Goal: Check status

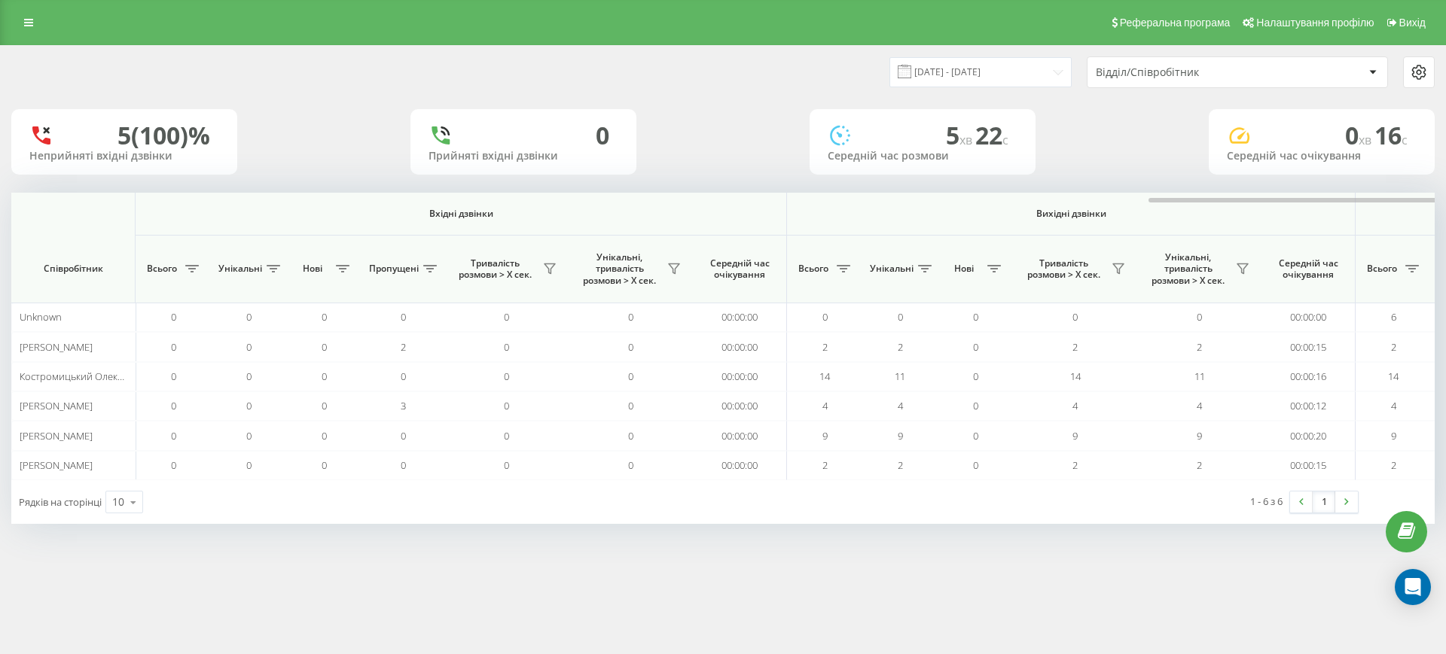
scroll to position [0, 678]
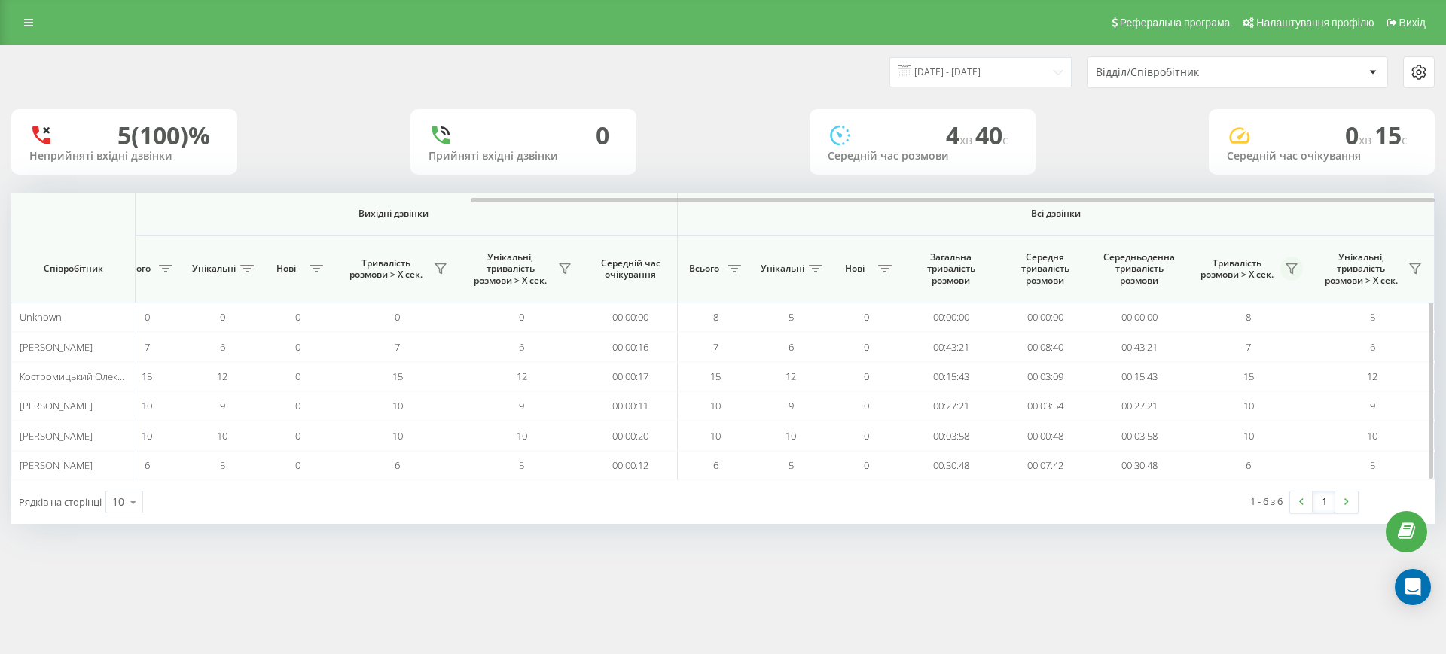
click at [1297, 270] on icon at bounding box center [1292, 269] width 12 height 12
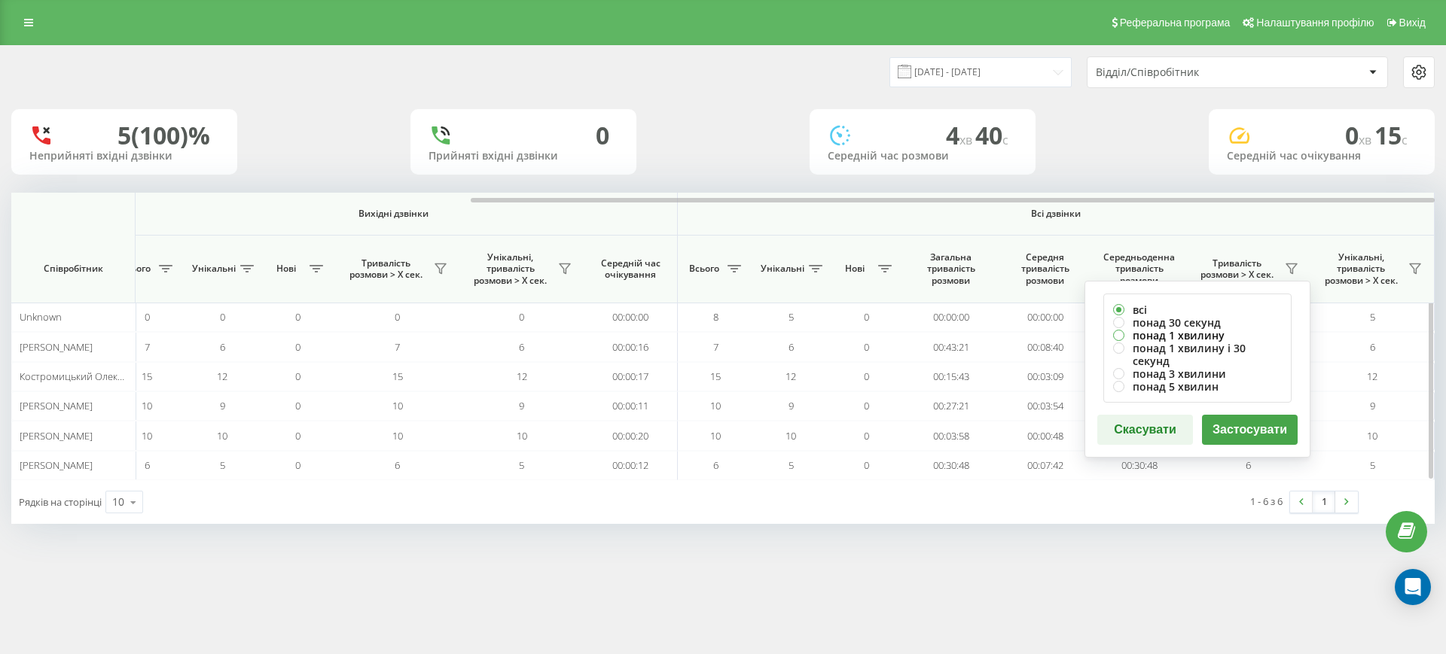
click at [1192, 332] on label "понад 1 хвилину" at bounding box center [1197, 335] width 169 height 13
radio input "true"
click at [1258, 415] on button "Застосувати" at bounding box center [1250, 430] width 96 height 30
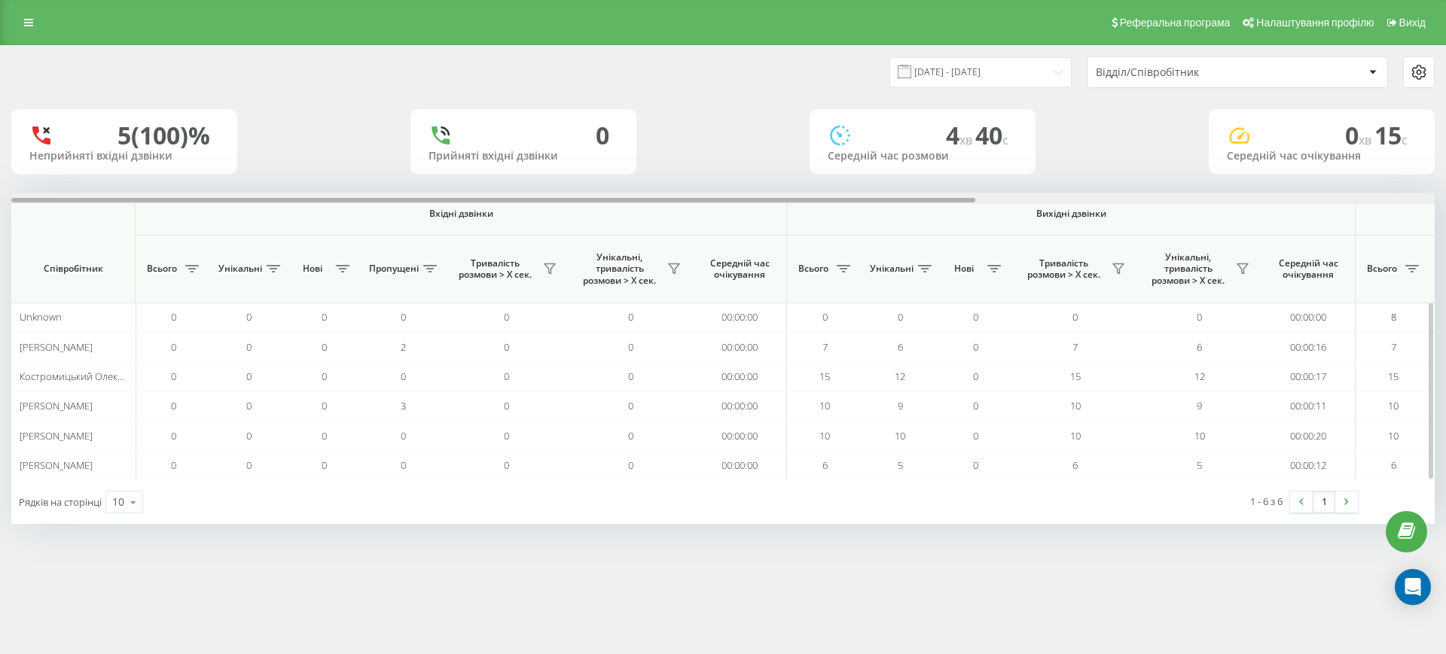
click at [1289, 202] on div at bounding box center [722, 198] width 1423 height 11
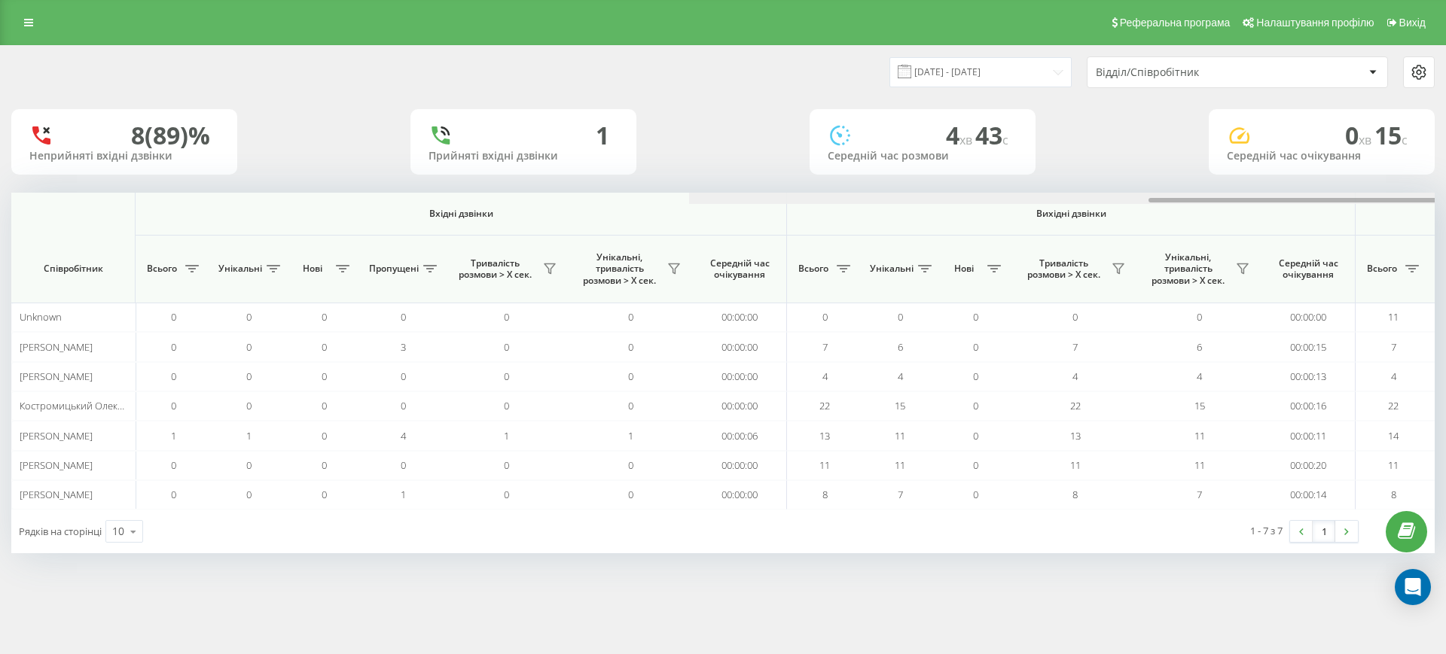
click at [1264, 203] on div at bounding box center [1400, 198] width 1423 height 11
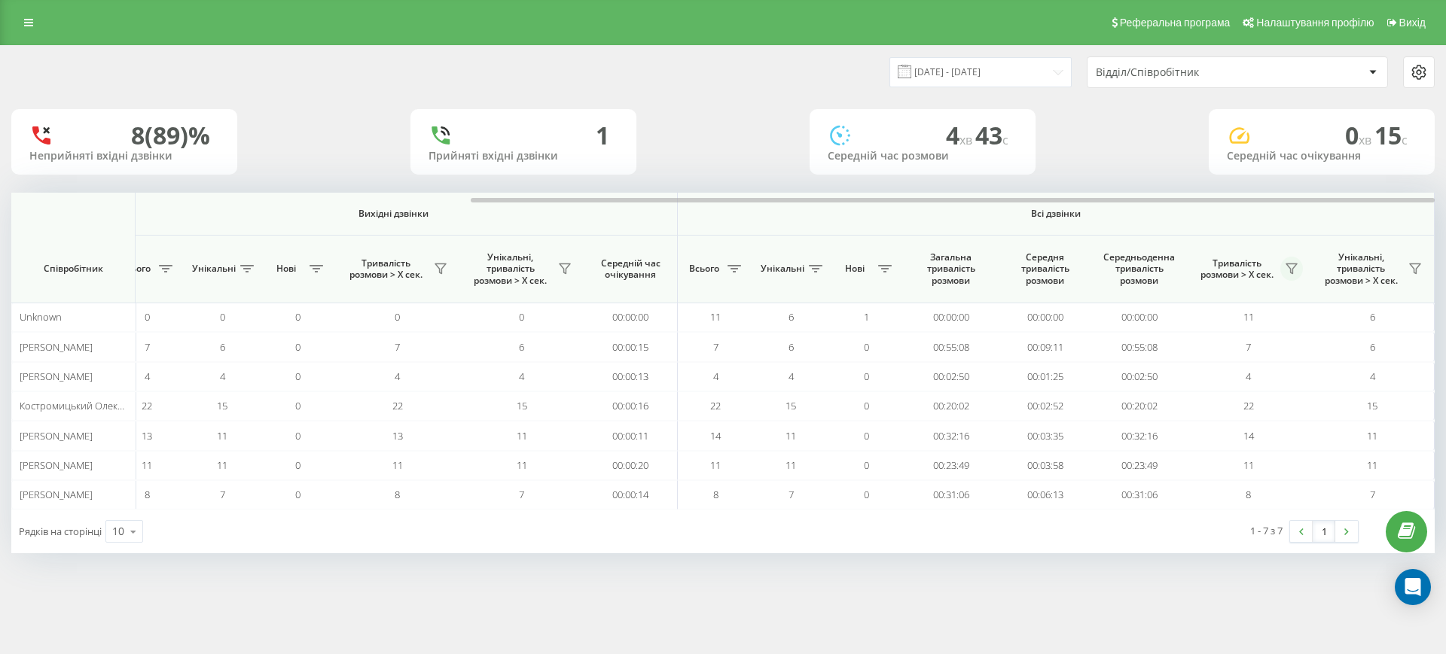
click at [1294, 261] on button at bounding box center [1291, 269] width 23 height 24
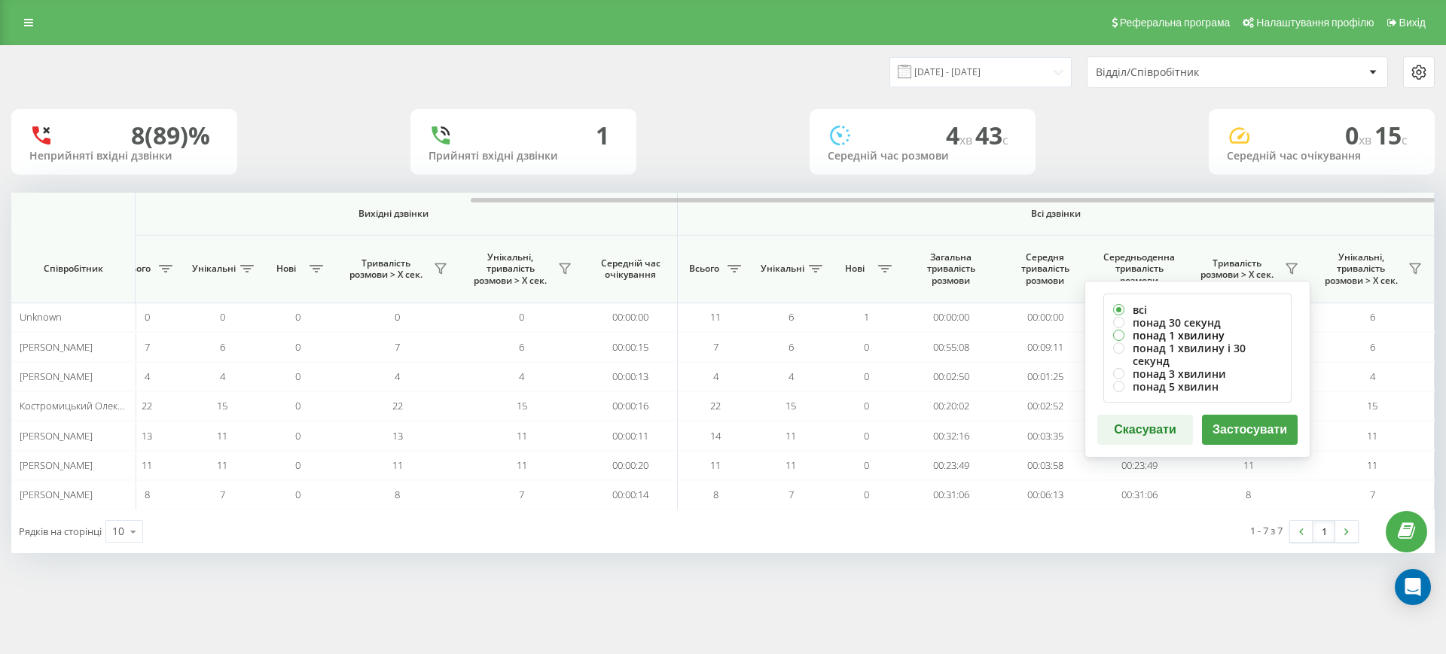
click at [1191, 331] on label "понад 1 хвилину" at bounding box center [1197, 335] width 169 height 13
radio input "true"
click at [1248, 415] on button "Застосувати" at bounding box center [1250, 430] width 96 height 30
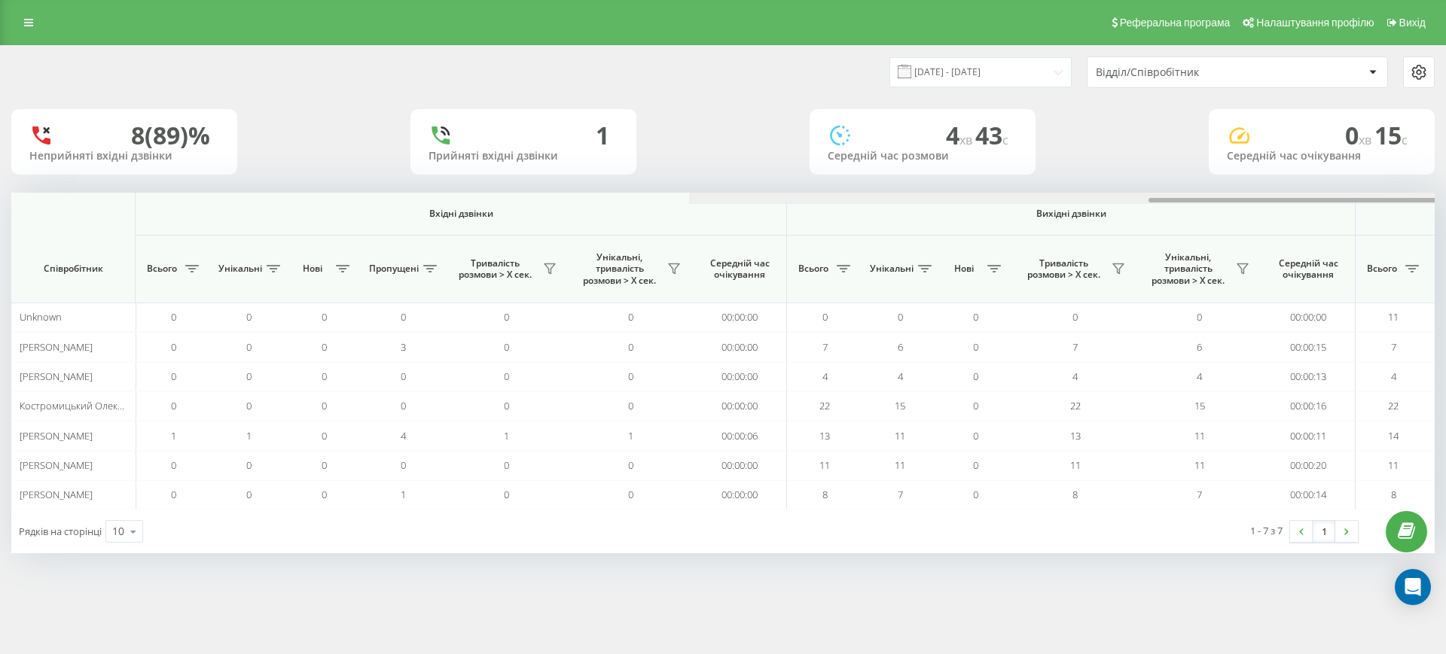
click at [1353, 195] on div at bounding box center [1400, 198] width 1423 height 11
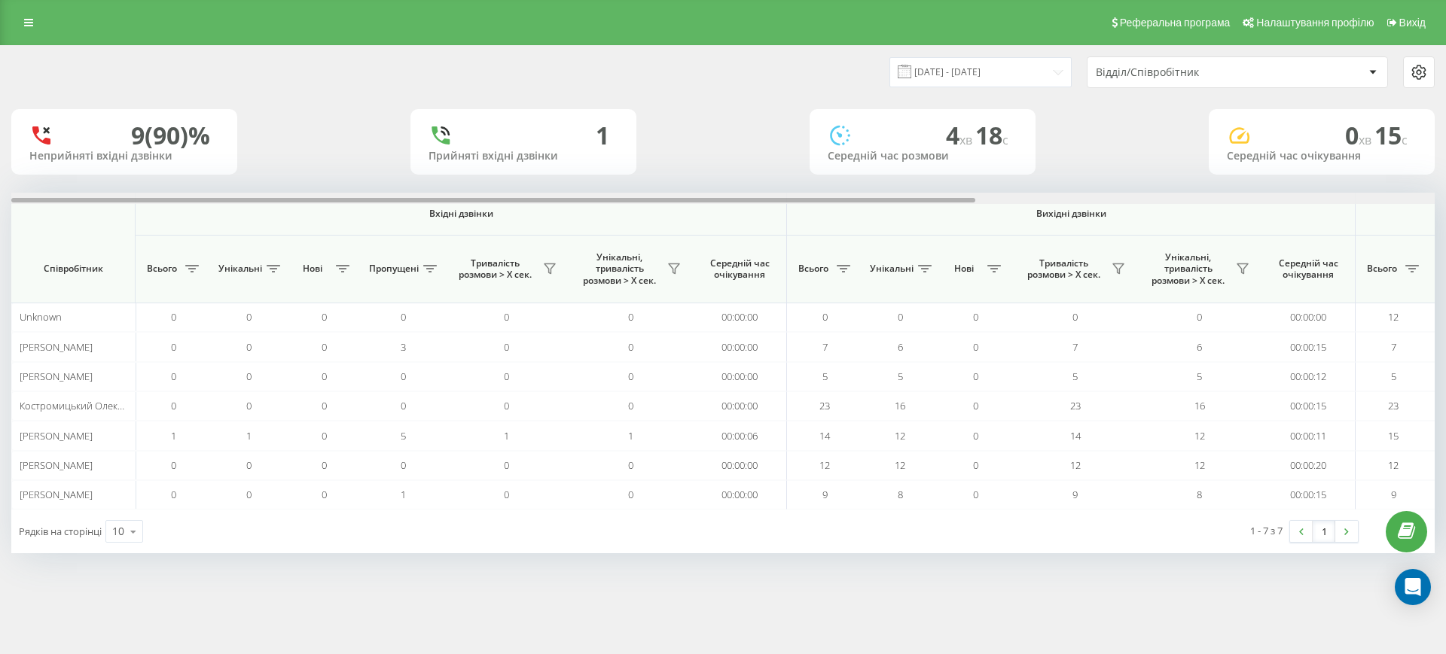
click at [1256, 199] on div at bounding box center [722, 198] width 1423 height 11
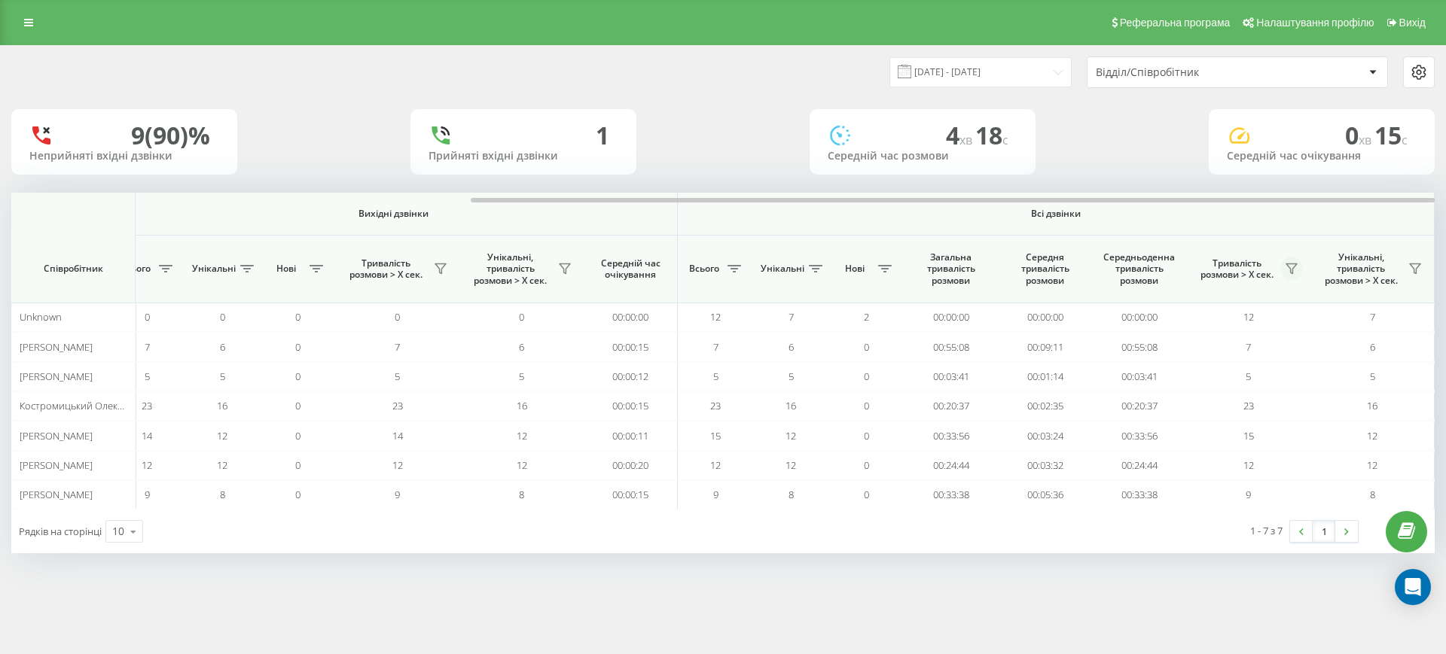
click at [1289, 264] on icon at bounding box center [1292, 269] width 12 height 12
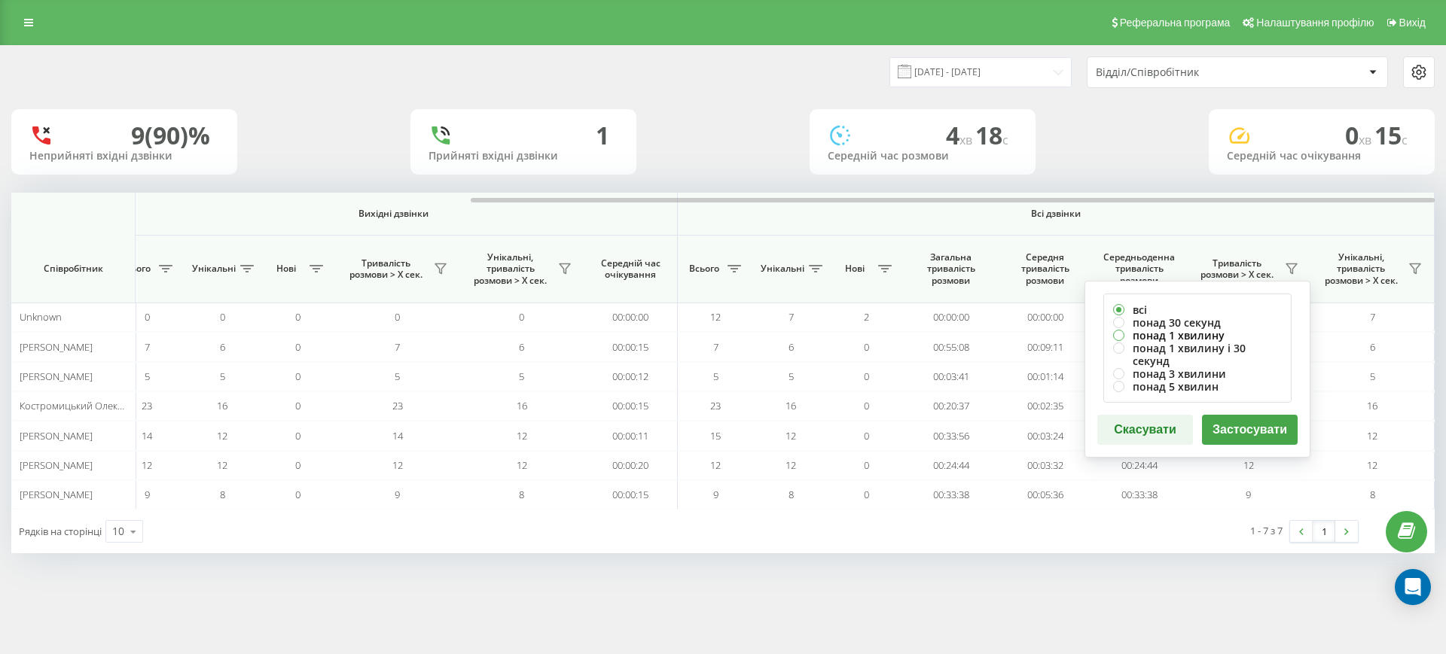
click at [1177, 331] on label "понад 1 хвилину" at bounding box center [1197, 335] width 169 height 13
radio input "true"
click at [1249, 419] on button "Застосувати" at bounding box center [1250, 430] width 96 height 30
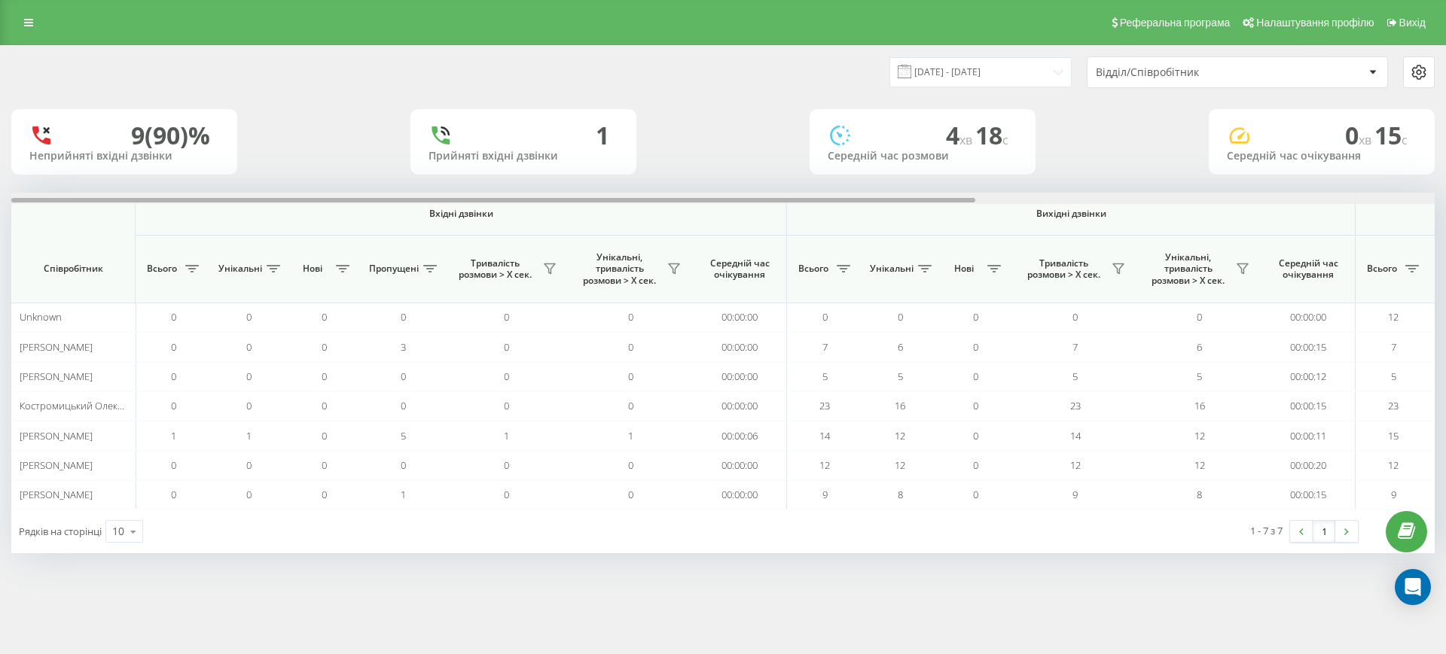
click at [1356, 202] on div at bounding box center [722, 198] width 1423 height 11
